Goal: Task Accomplishment & Management: Manage account settings

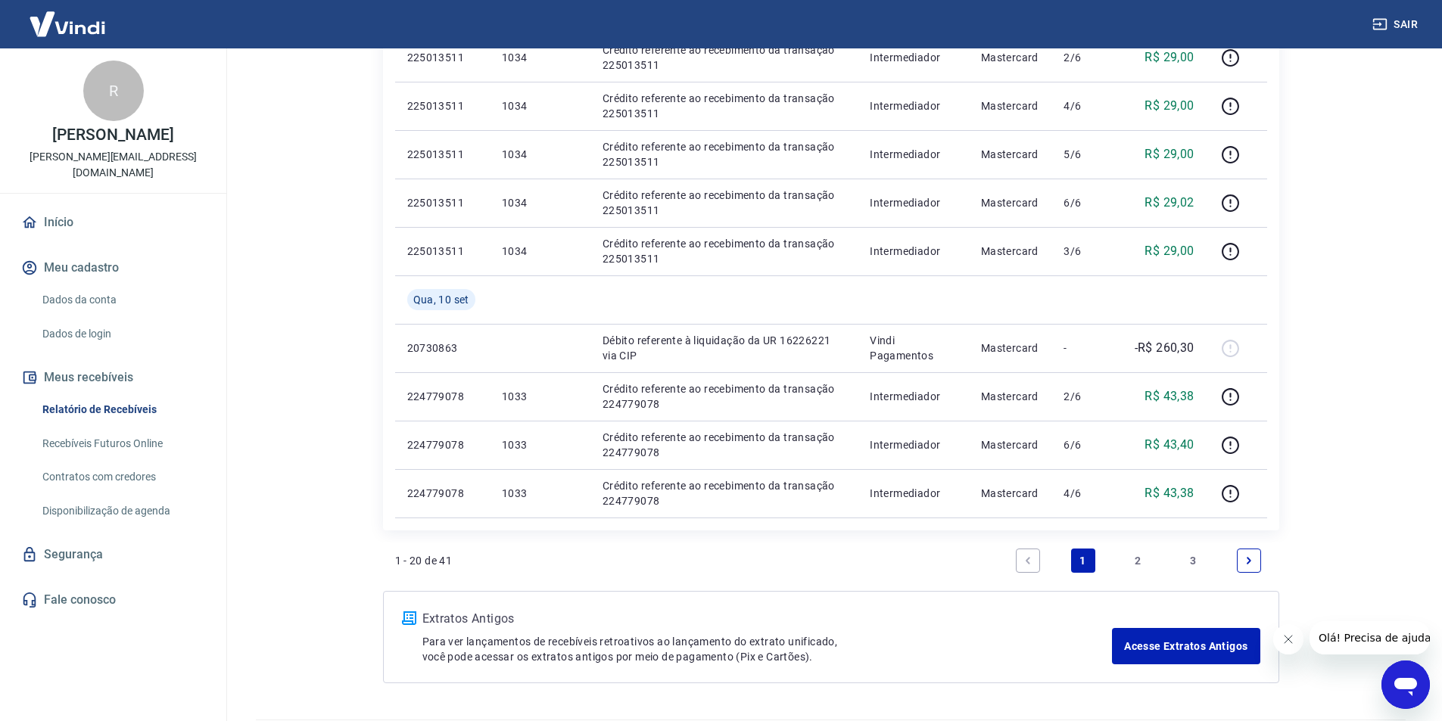
scroll to position [1000, 0]
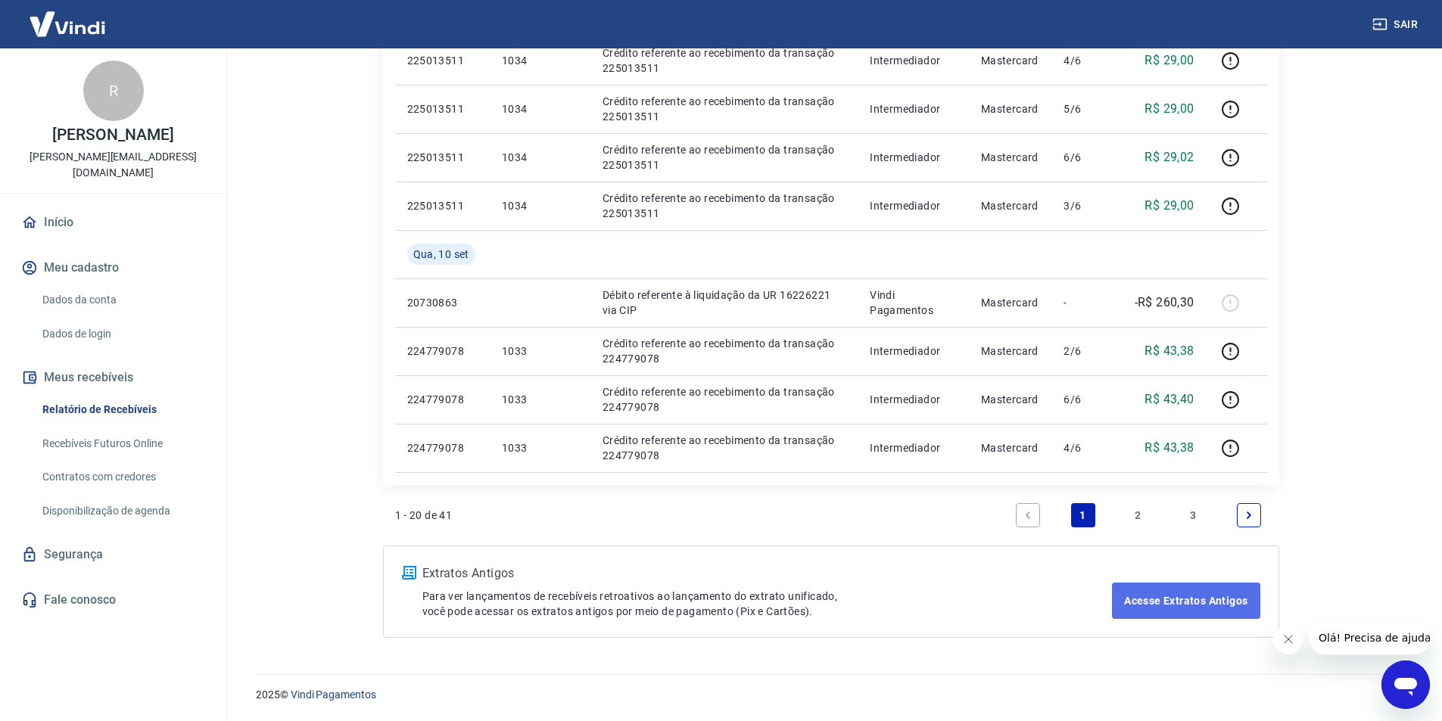
click at [1167, 599] on link "Acesse Extratos Antigos" at bounding box center [1186, 601] width 148 height 36
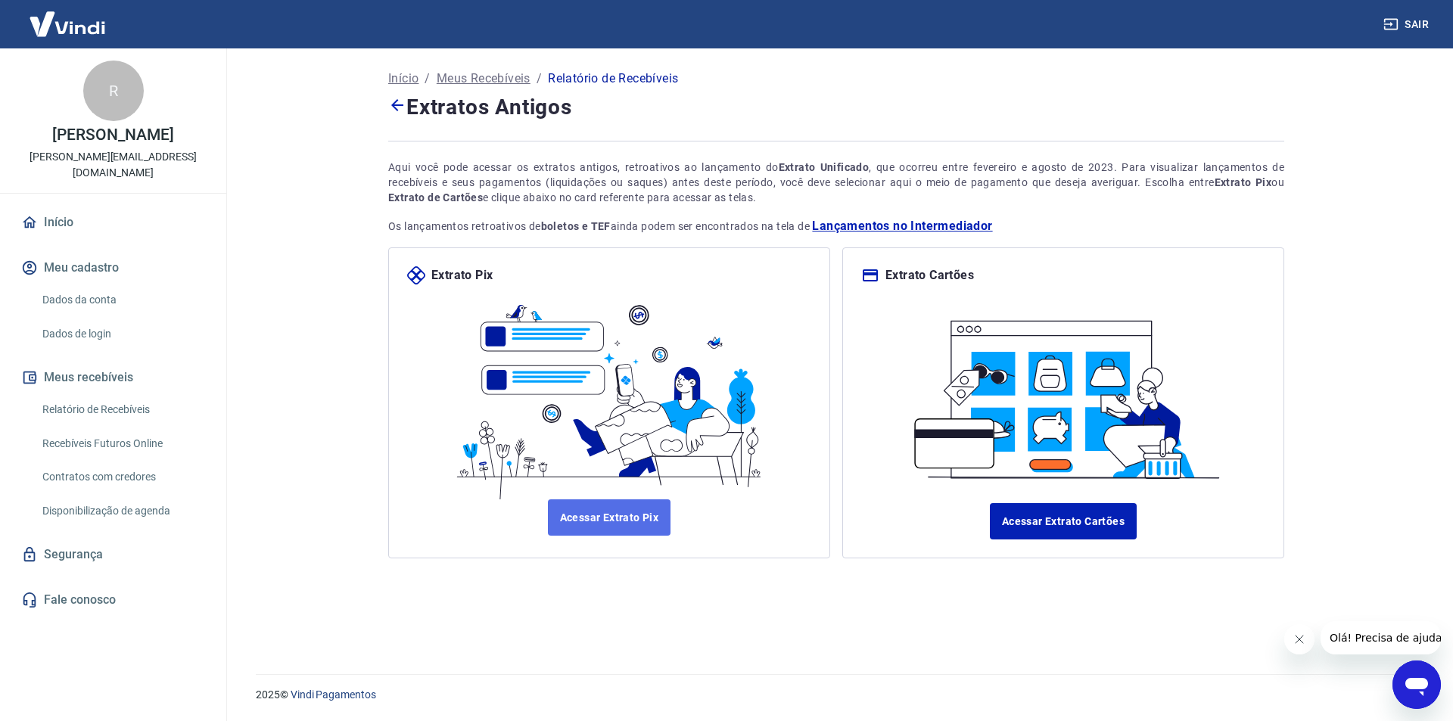
click at [629, 525] on link "Acessar Extrato Pix" at bounding box center [609, 518] width 123 height 36
click at [1098, 524] on link "Acessar Extrato Cartões" at bounding box center [1063, 521] width 147 height 36
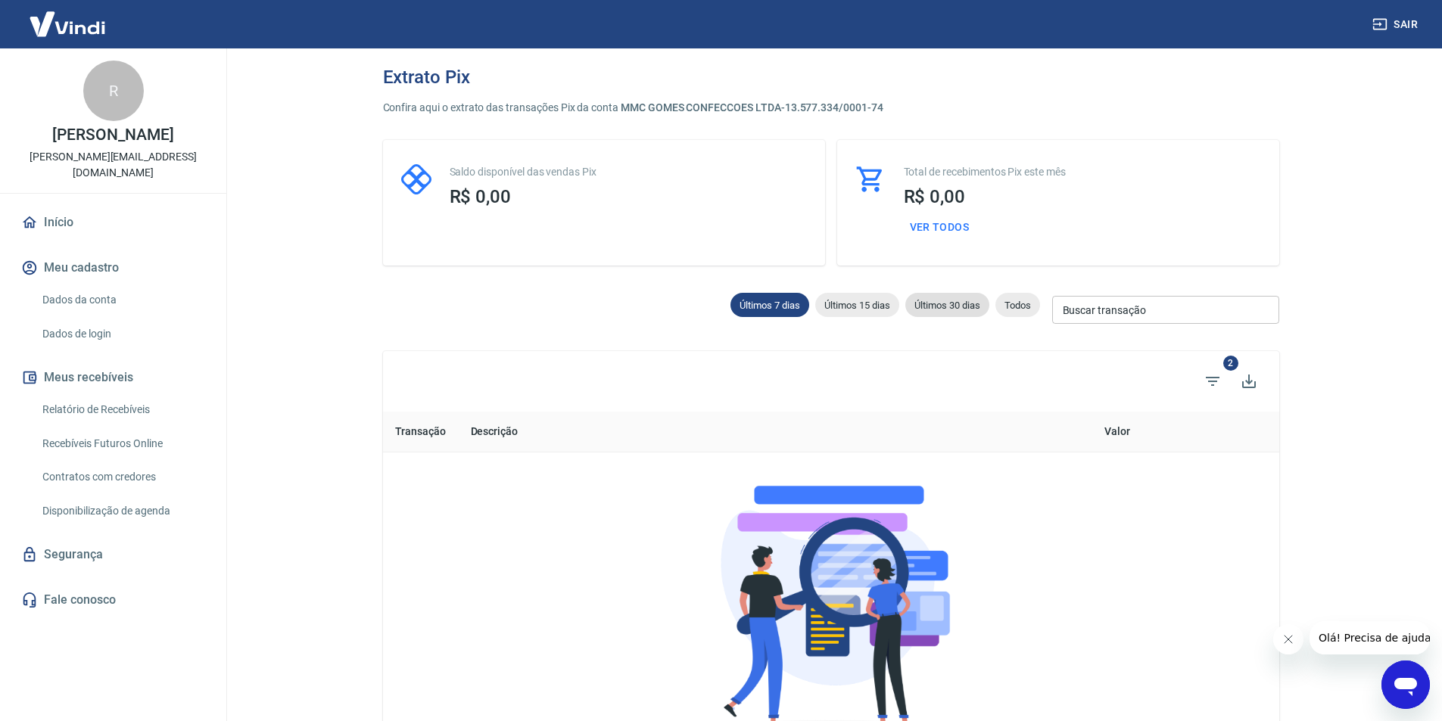
click at [934, 298] on div "Últimos 30 dias" at bounding box center [947, 305] width 84 height 24
type input "18/08/2025"
click at [1013, 300] on span "Todos" at bounding box center [1017, 305] width 45 height 11
click at [106, 399] on link "Relatório de Recebíveis" at bounding box center [122, 409] width 172 height 31
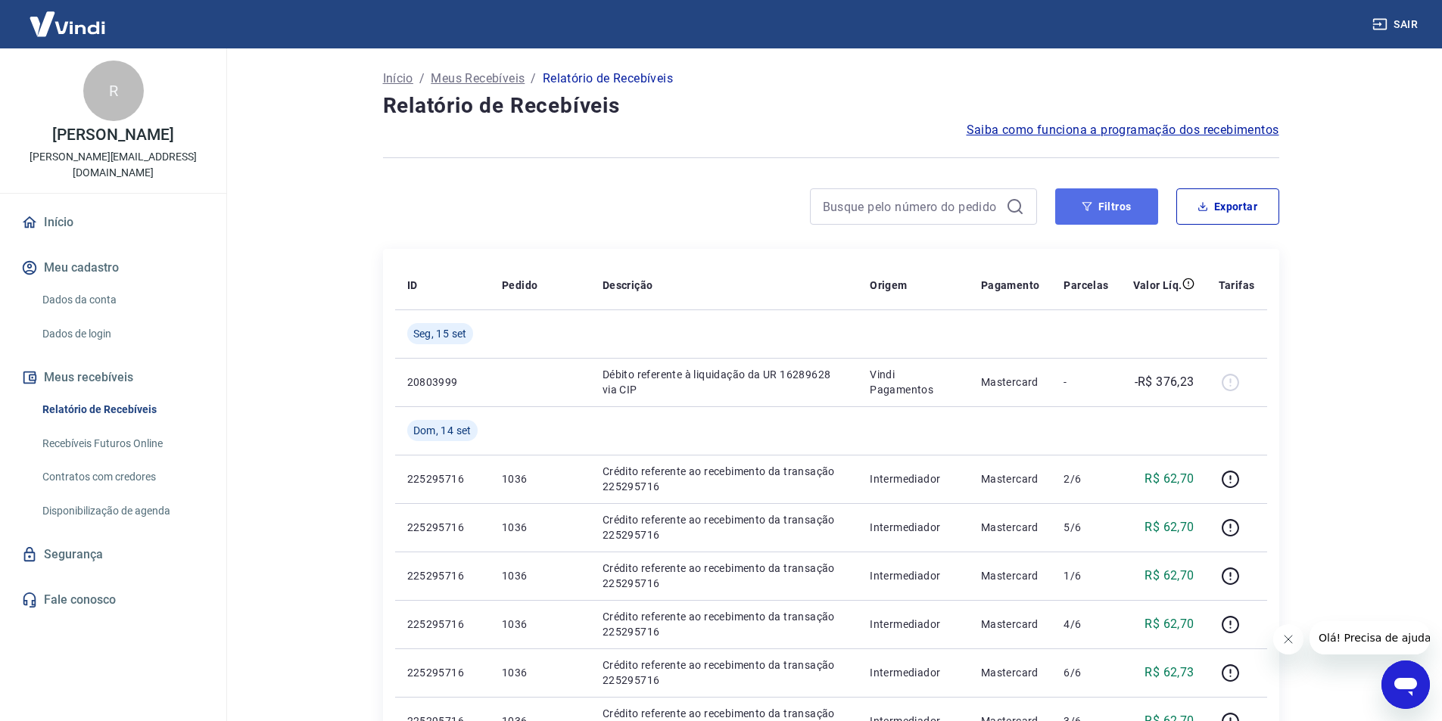
click at [1108, 204] on button "Filtros" at bounding box center [1106, 206] width 103 height 36
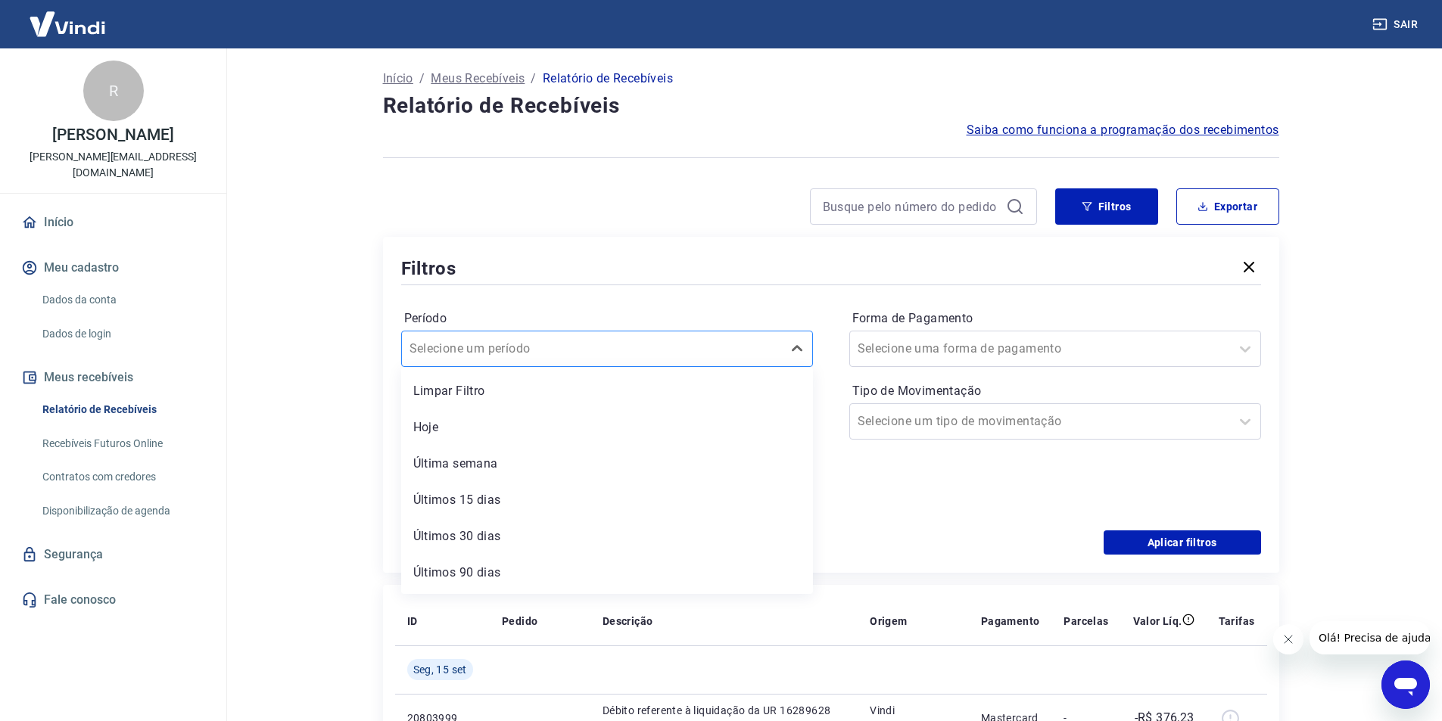
click at [540, 358] on div at bounding box center [591, 348] width 365 height 21
drag, startPoint x: 513, startPoint y: 568, endPoint x: 481, endPoint y: 570, distance: 32.6
click at [514, 568] on div "Últimos 90 dias" at bounding box center [607, 573] width 412 height 30
click at [481, 570] on div "Filtros Período Últimos 90 dias Período personalizado Forma de Pagamento Seleci…" at bounding box center [831, 405] width 896 height 336
click at [595, 417] on input at bounding box center [595, 421] width 362 height 23
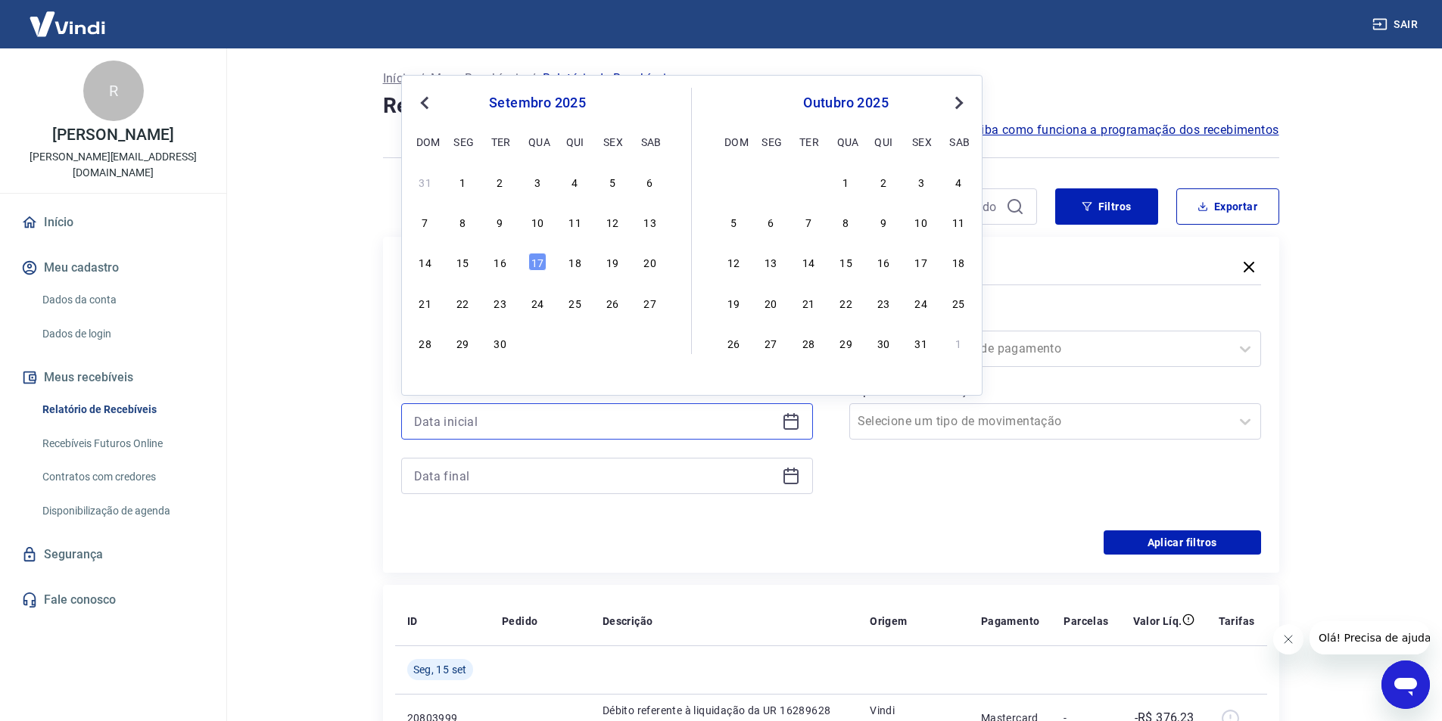
click at [595, 417] on input at bounding box center [595, 421] width 362 height 23
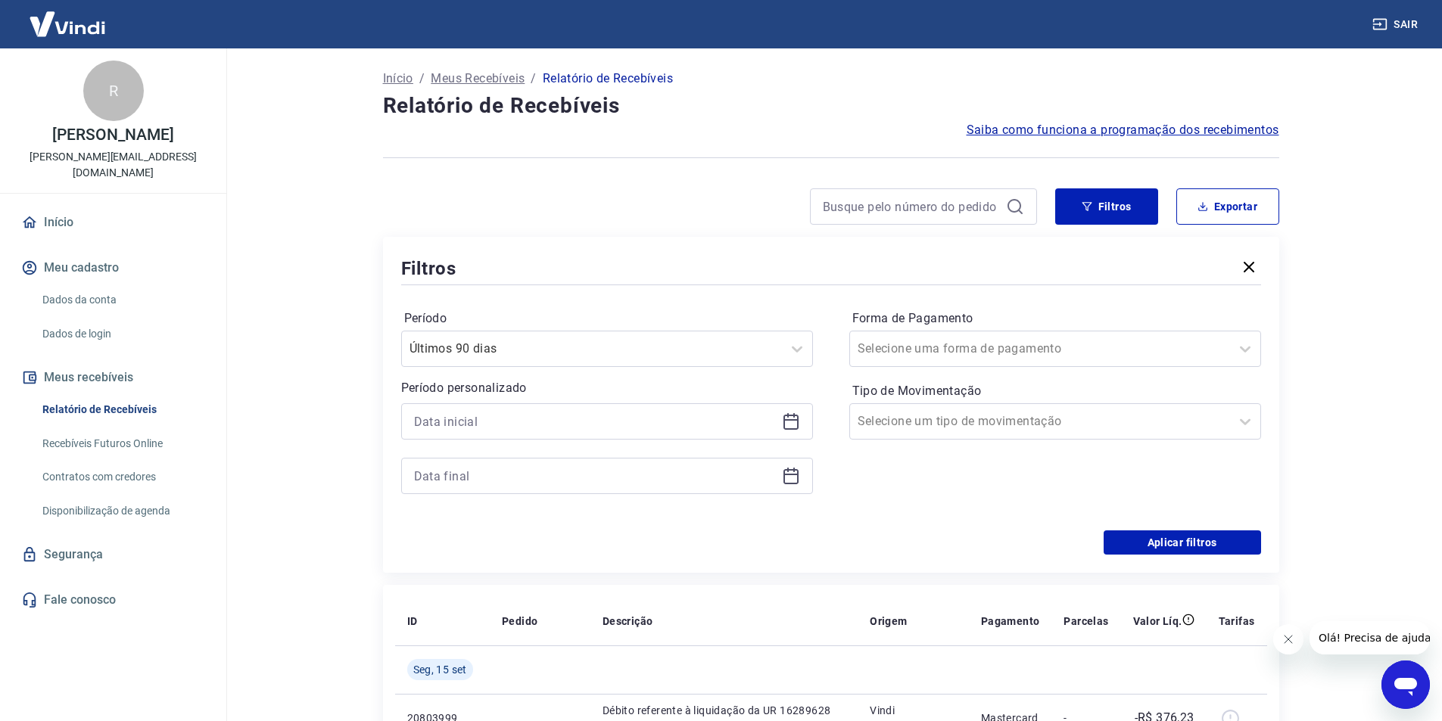
click at [1095, 484] on div "Forma de Pagamento Selecione uma forma de pagamento Tipo de Movimentação Seleci…" at bounding box center [1055, 410] width 412 height 206
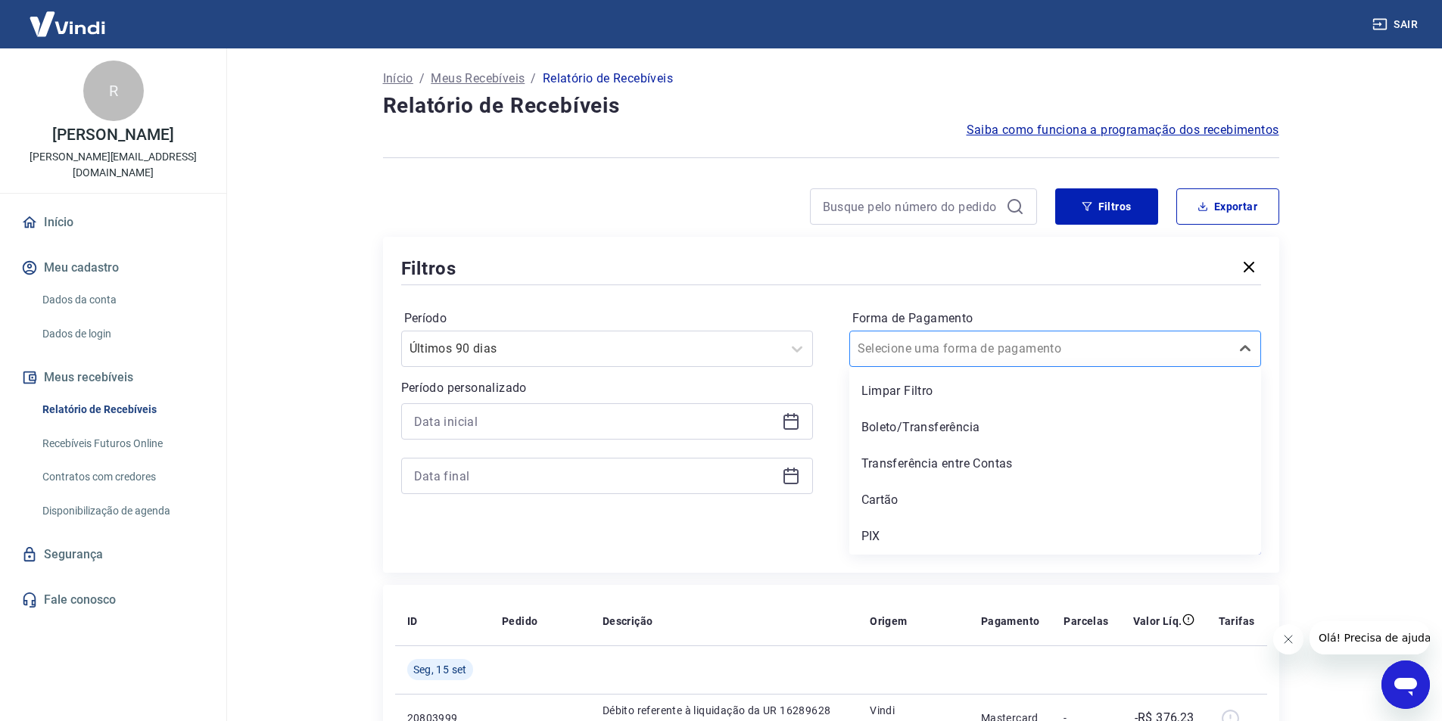
click at [1034, 345] on div at bounding box center [1040, 348] width 365 height 21
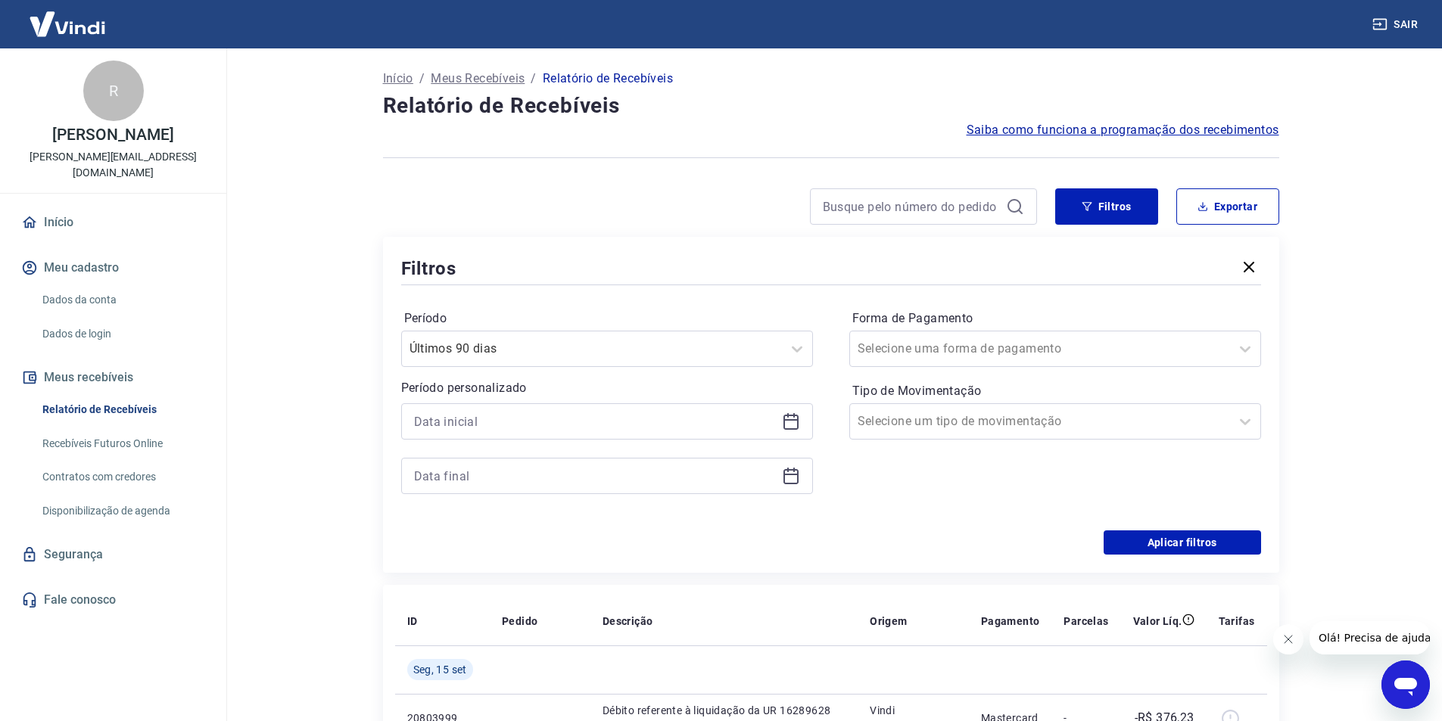
click at [1350, 350] on main "Início / Meus Recebíveis / Relatório de Recebíveis Relatório de Recebíveis Saib…" at bounding box center [831, 384] width 1222 height 673
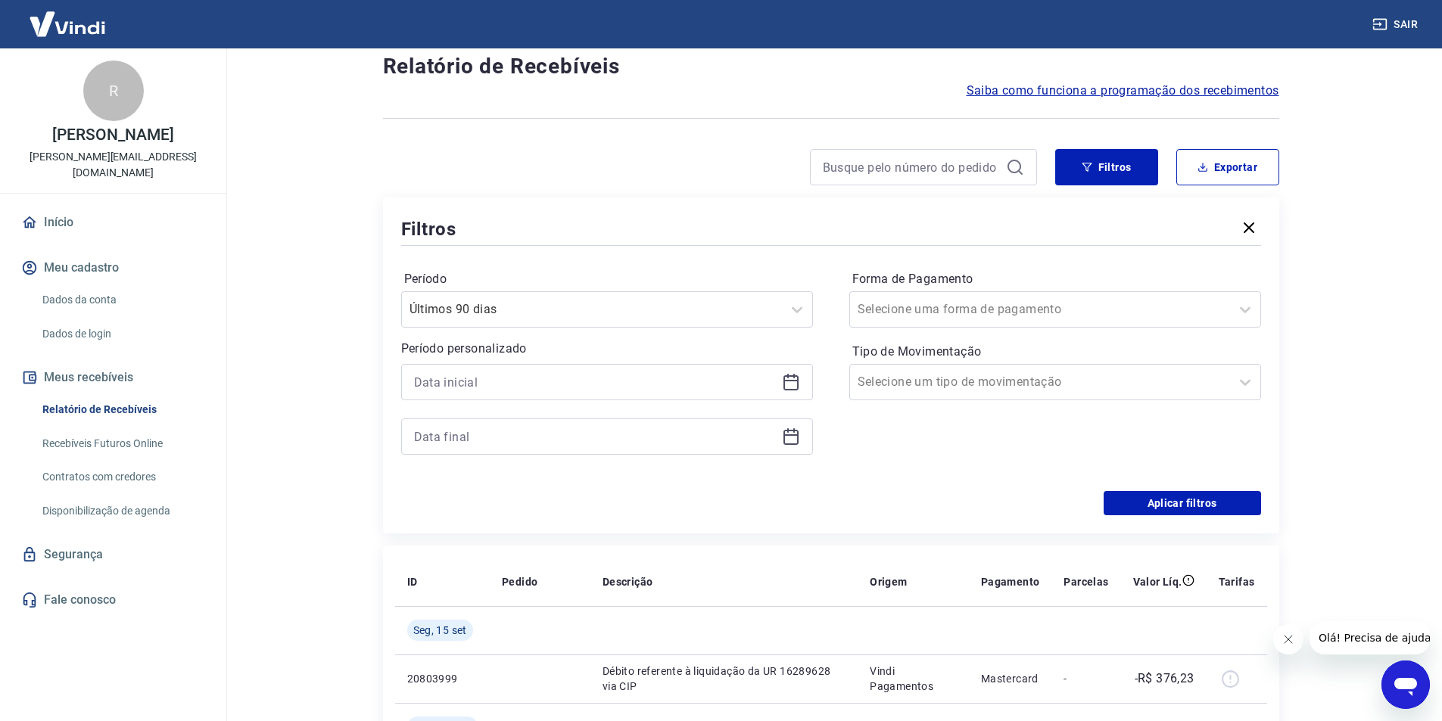
scroll to position [76, 0]
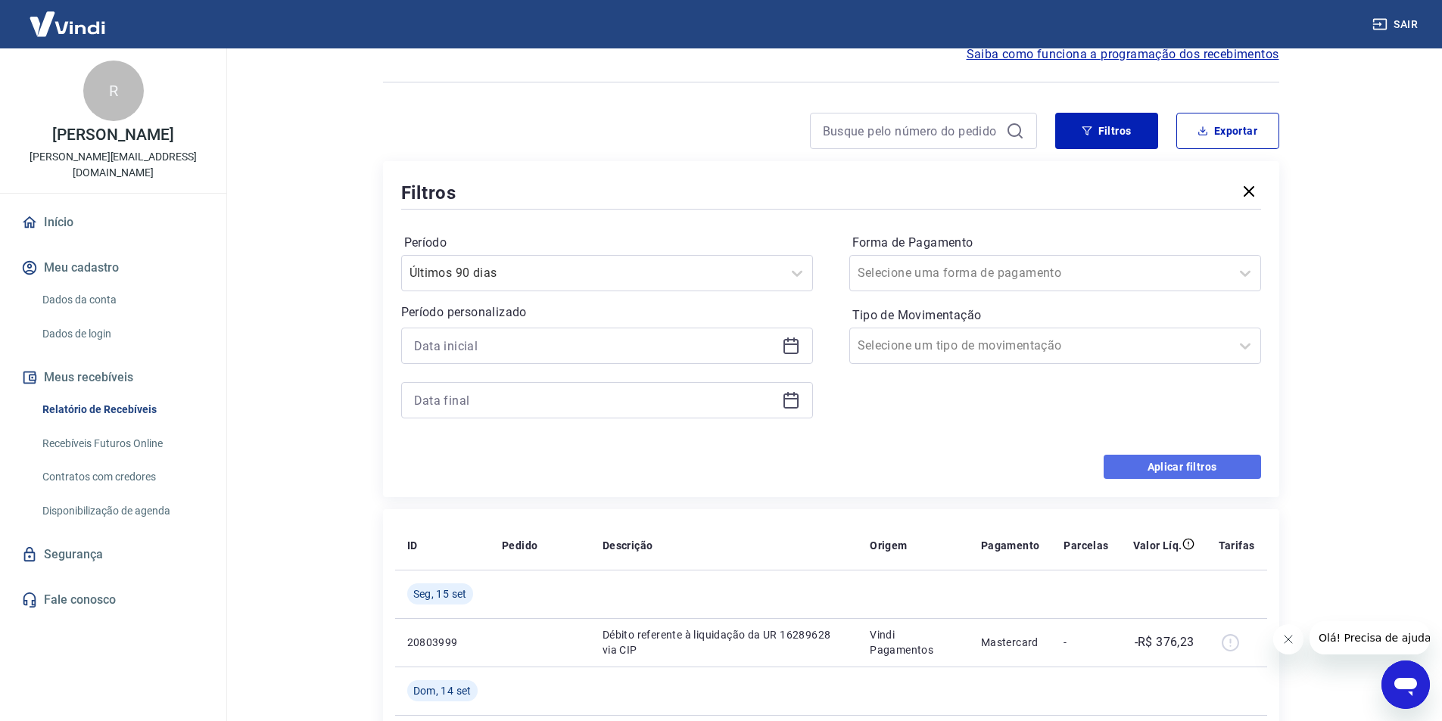
click at [1203, 463] on button "Aplicar filtros" at bounding box center [1182, 467] width 157 height 24
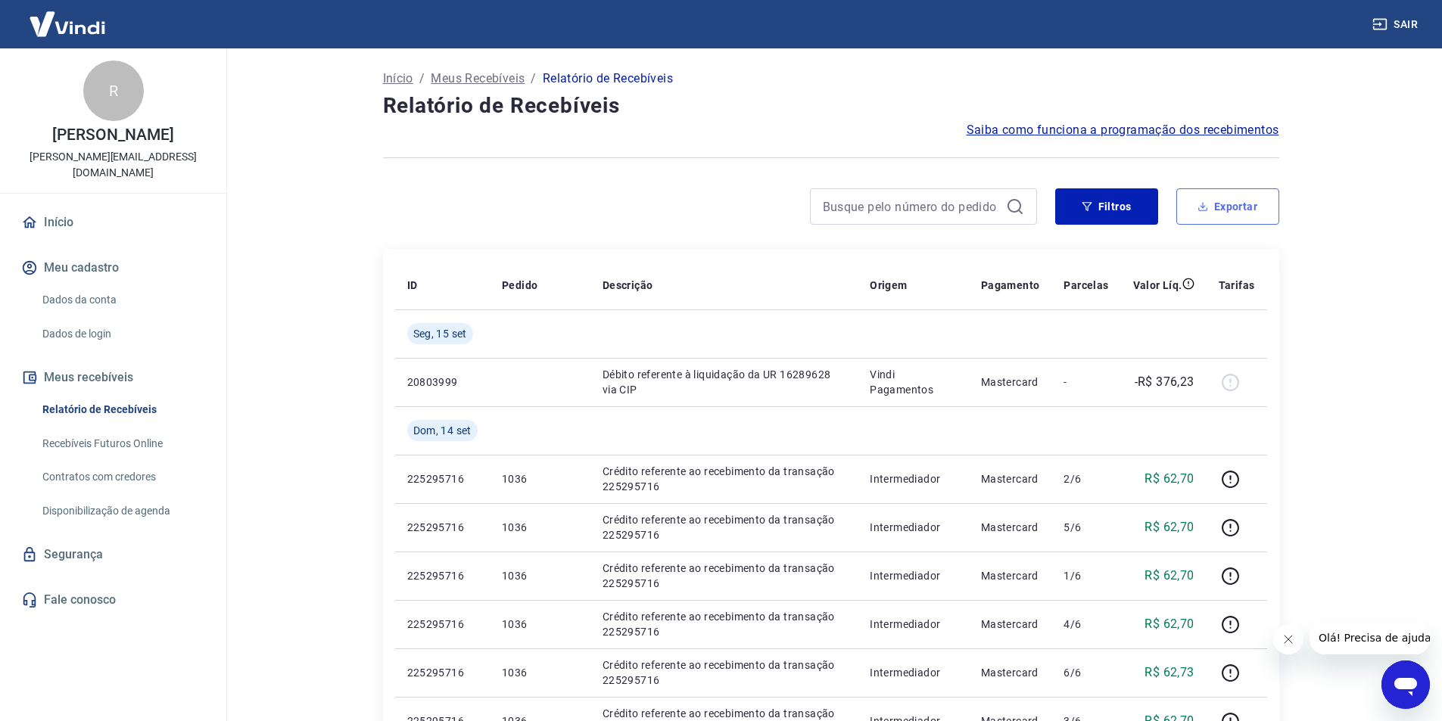
click at [1244, 211] on button "Exportar" at bounding box center [1227, 206] width 103 height 36
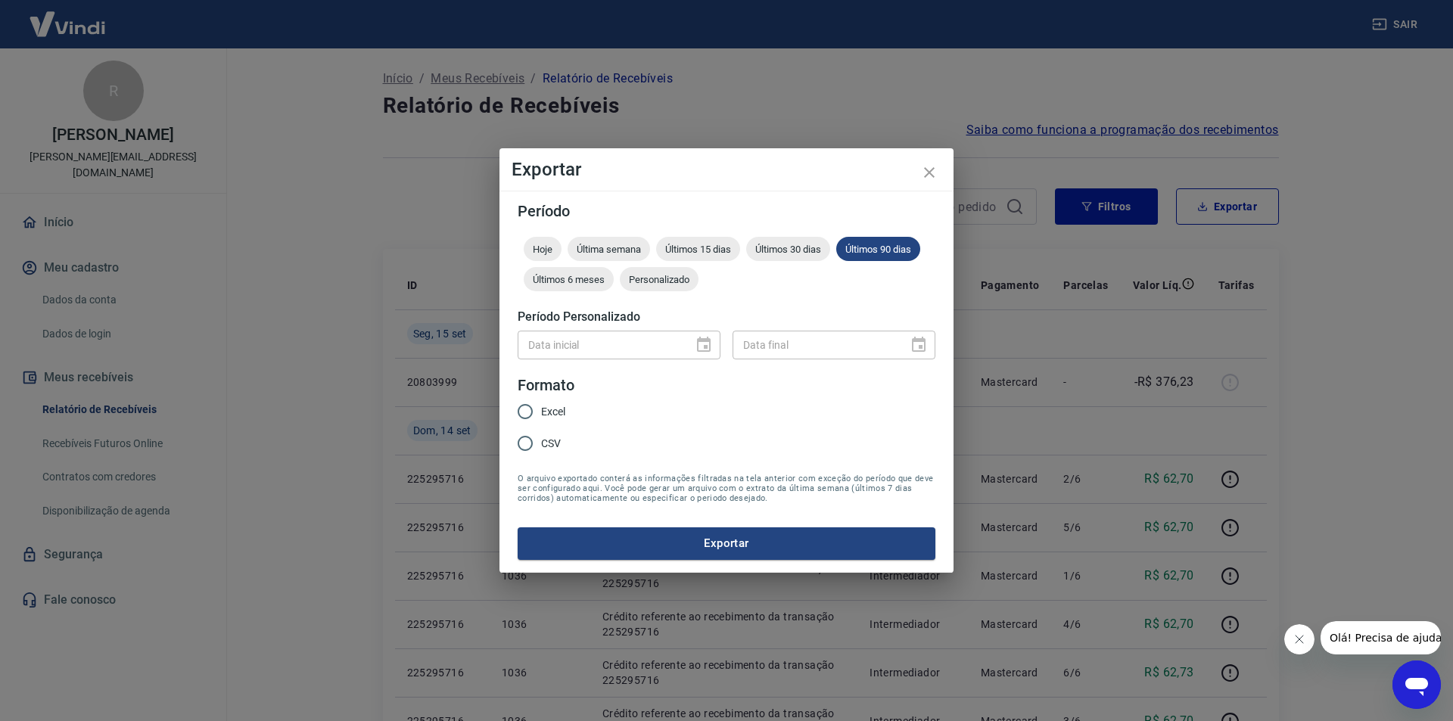
click at [552, 413] on span "Excel" at bounding box center [553, 412] width 24 height 16
click at [541, 413] on input "Excel" at bounding box center [525, 412] width 32 height 32
radio input "true"
click at [738, 551] on button "Exportar" at bounding box center [727, 544] width 418 height 32
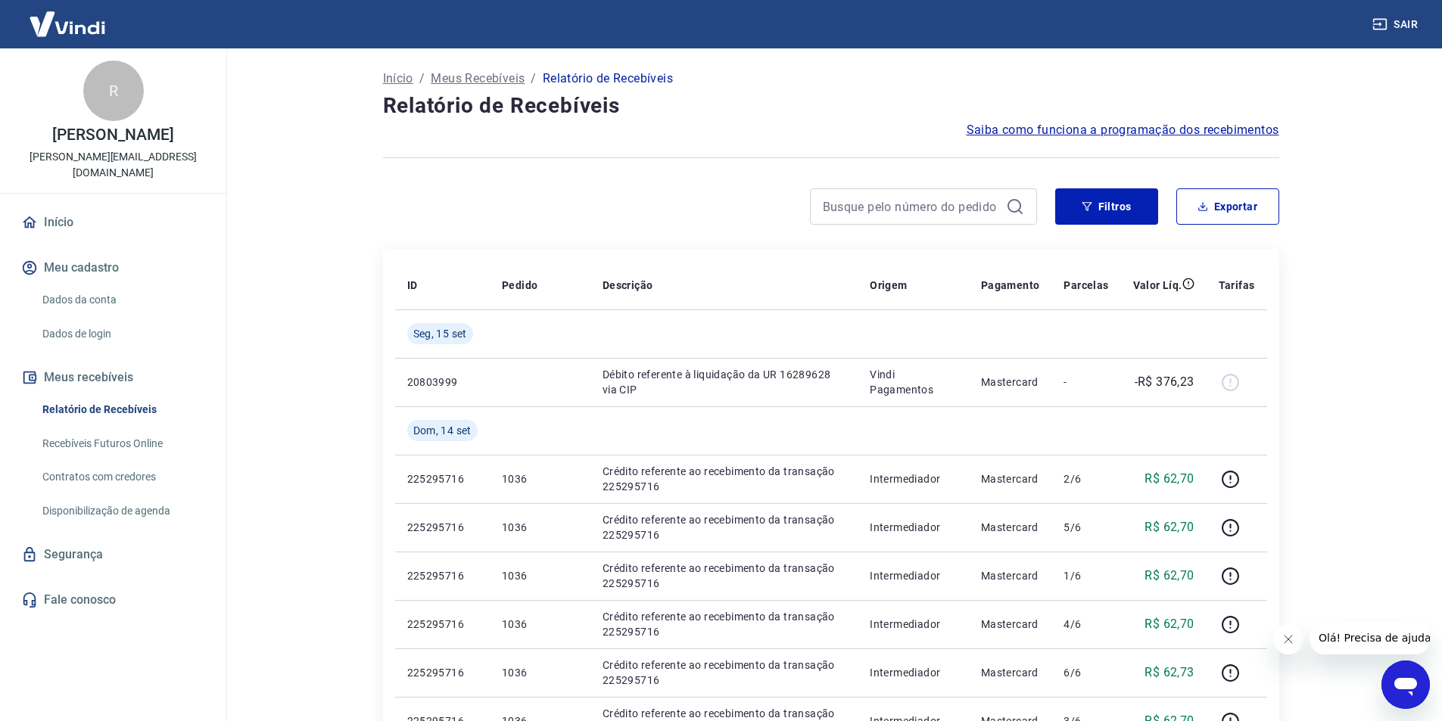
click at [141, 429] on link "Recebíveis Futuros Online" at bounding box center [122, 443] width 172 height 31
click at [89, 206] on link "Início" at bounding box center [113, 222] width 190 height 33
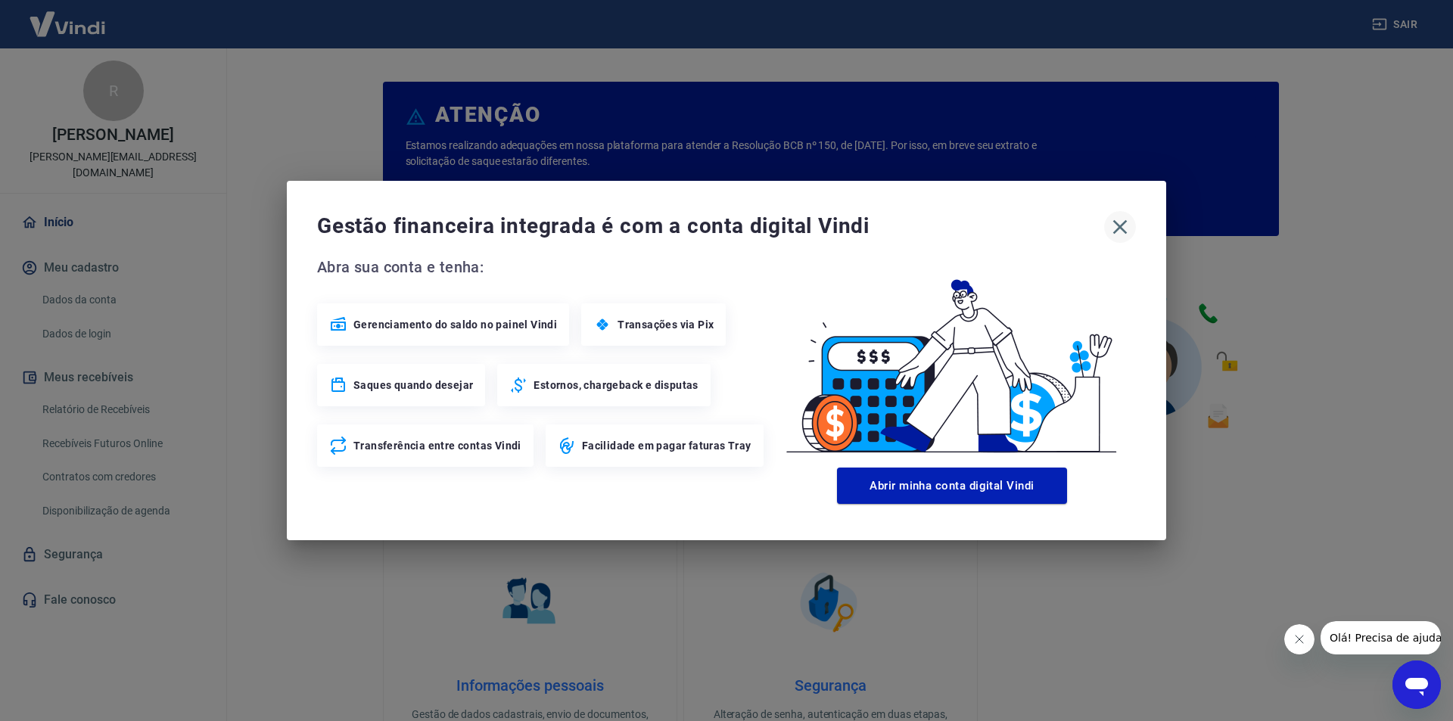
click at [1113, 226] on icon "button" at bounding box center [1120, 227] width 24 height 24
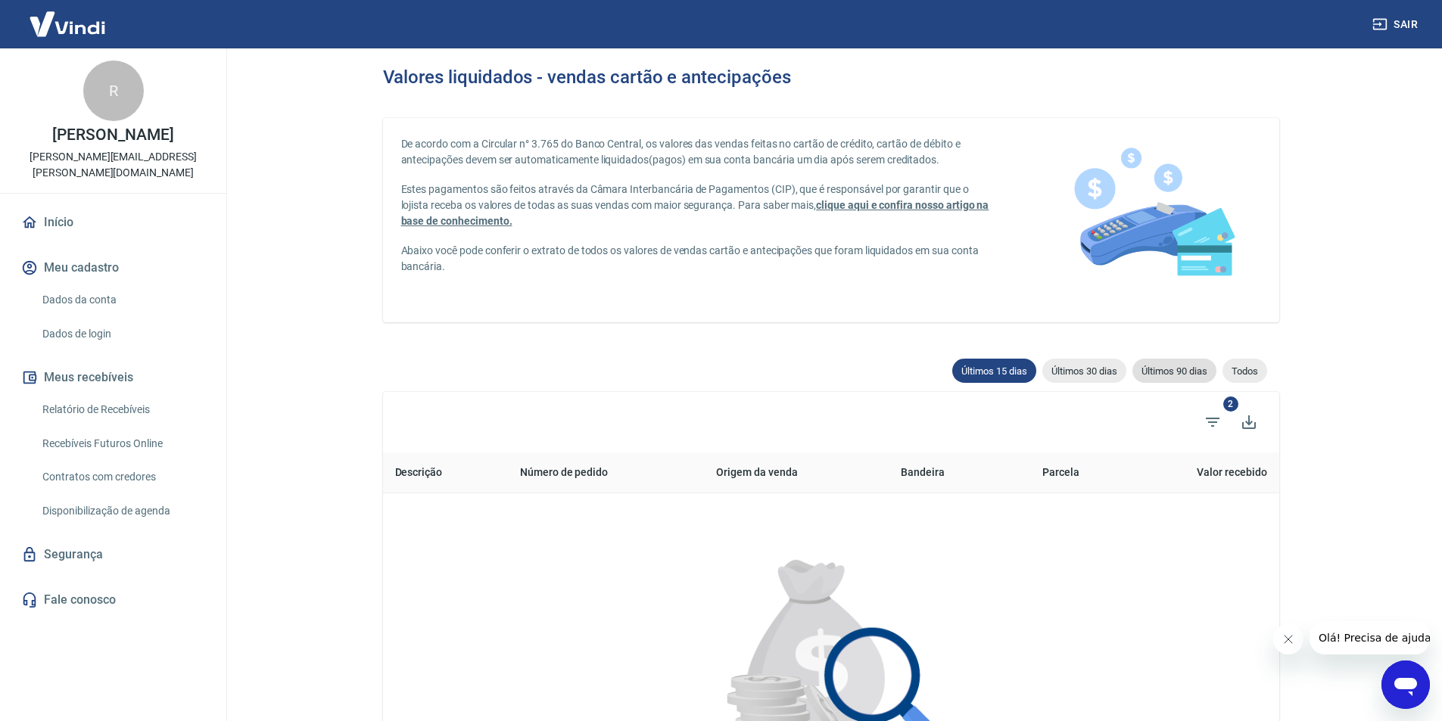
click at [1181, 369] on span "Últimos 90 dias" at bounding box center [1174, 371] width 84 height 11
click at [1112, 371] on span "Últimos 30 dias" at bounding box center [1084, 371] width 84 height 11
click at [1000, 369] on span "Últimos 15 dias" at bounding box center [994, 371] width 84 height 11
type input "02/09/2025"
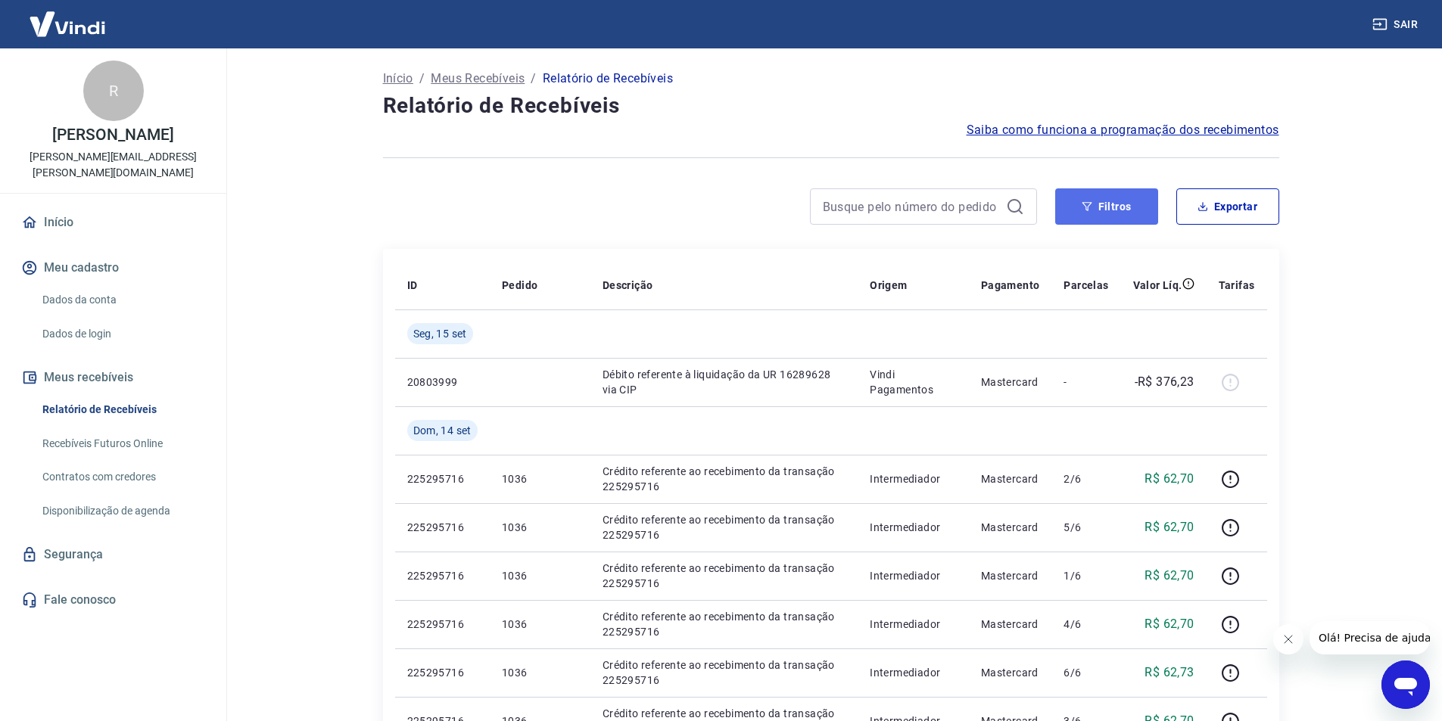
click at [1090, 219] on button "Filtros" at bounding box center [1106, 206] width 103 height 36
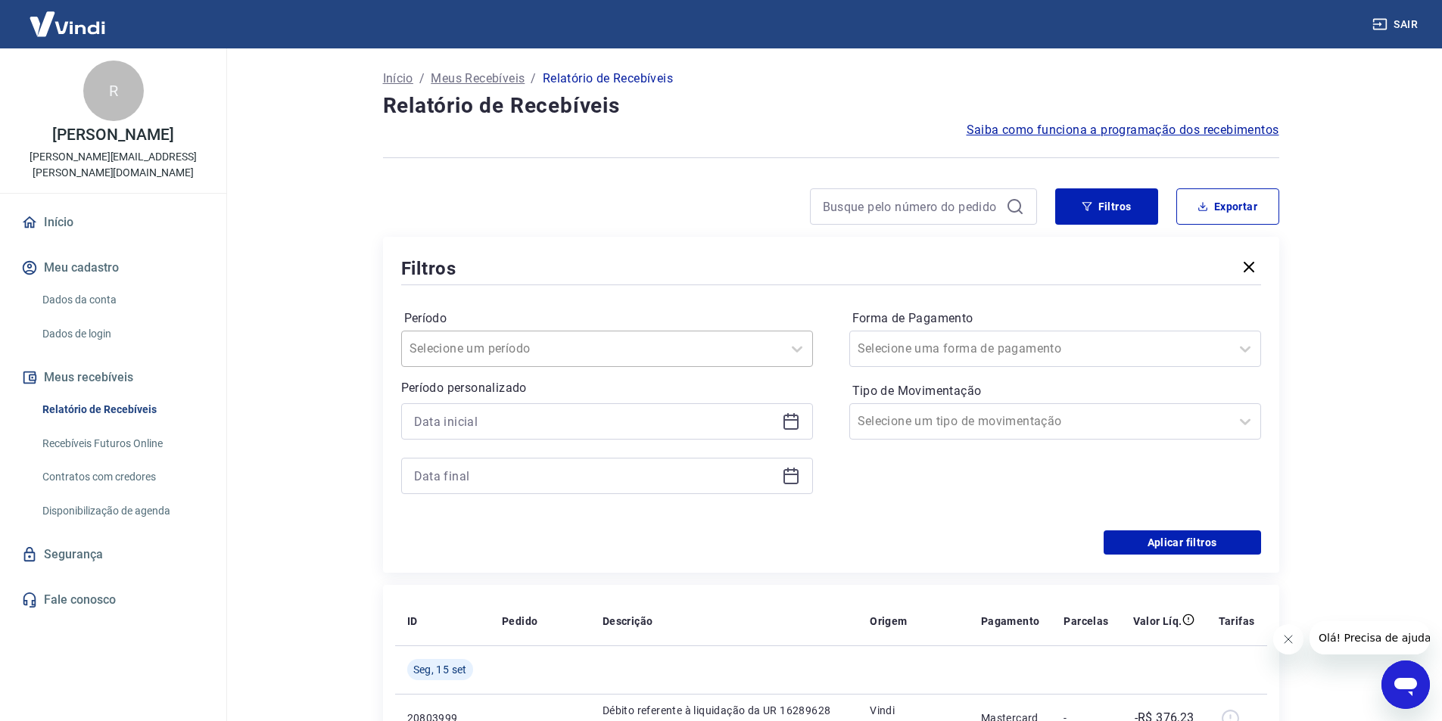
click at [649, 352] on div at bounding box center [591, 348] width 365 height 21
click at [537, 574] on div "Últimos 90 dias" at bounding box center [607, 573] width 412 height 30
click at [1186, 535] on button "Aplicar filtros" at bounding box center [1182, 543] width 157 height 24
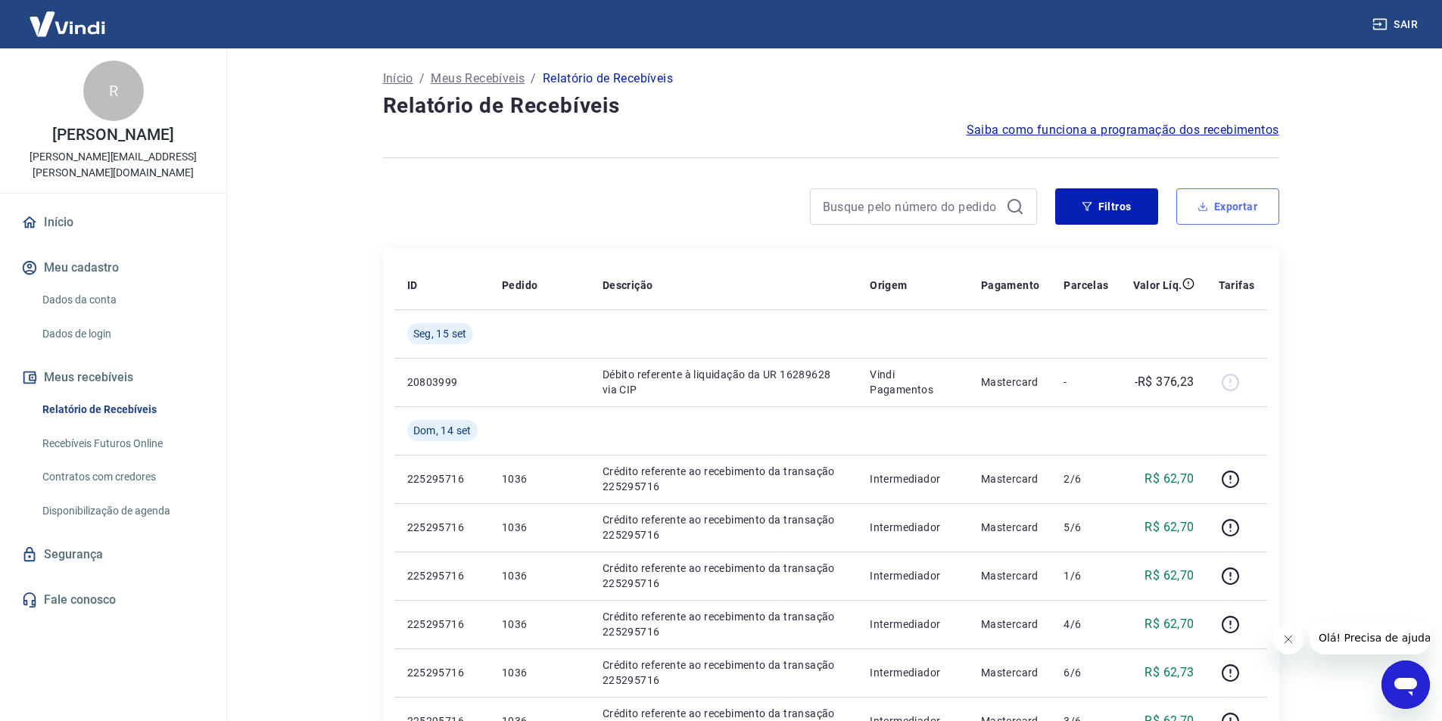
click at [1244, 216] on button "Exportar" at bounding box center [1227, 206] width 103 height 36
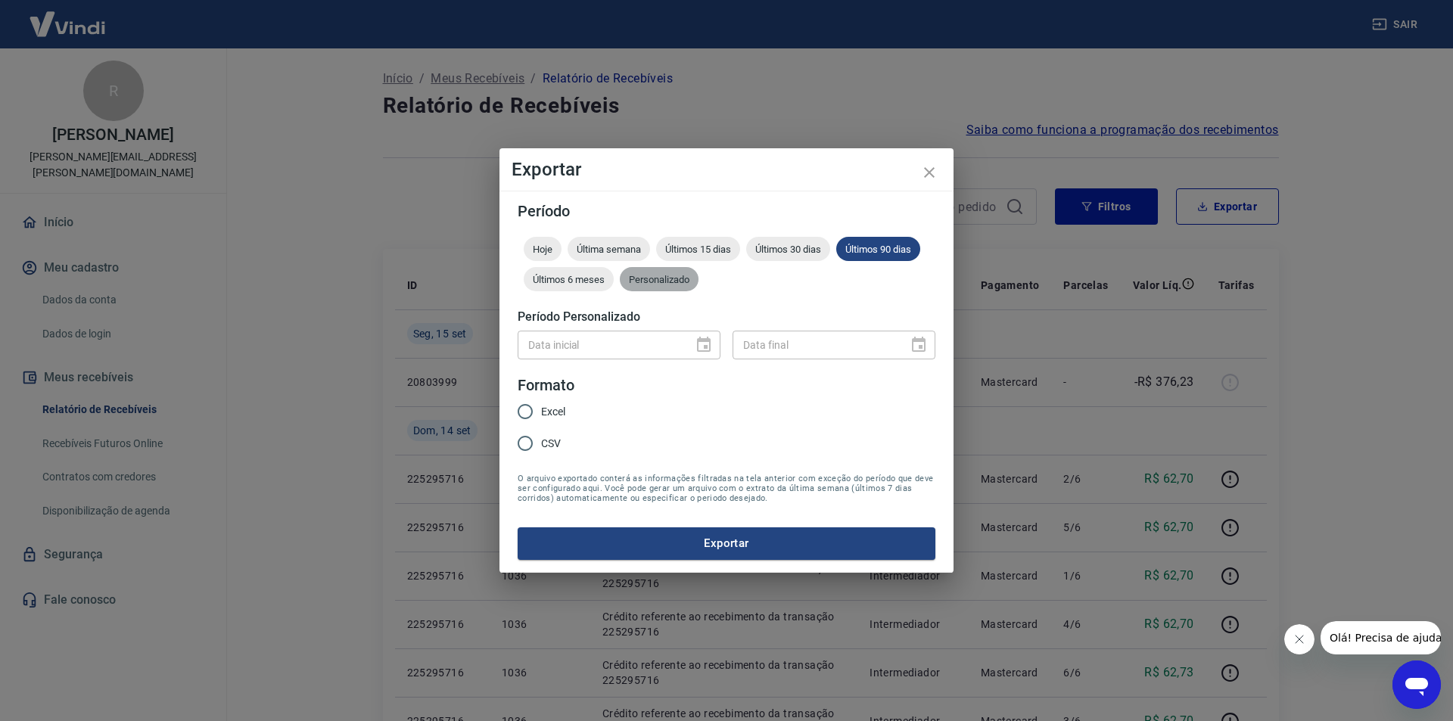
click at [693, 282] on span "Personalizado" at bounding box center [659, 279] width 79 height 11
click at [591, 276] on span "Últimos 6 meses" at bounding box center [569, 279] width 90 height 11
click at [593, 247] on span "Última semana" at bounding box center [609, 249] width 83 height 11
click at [534, 244] on span "Hoje" at bounding box center [543, 249] width 38 height 11
click at [929, 167] on icon "close" at bounding box center [929, 172] width 18 height 18
